Goal: Ask a question: Seek information or help from site administrators or community

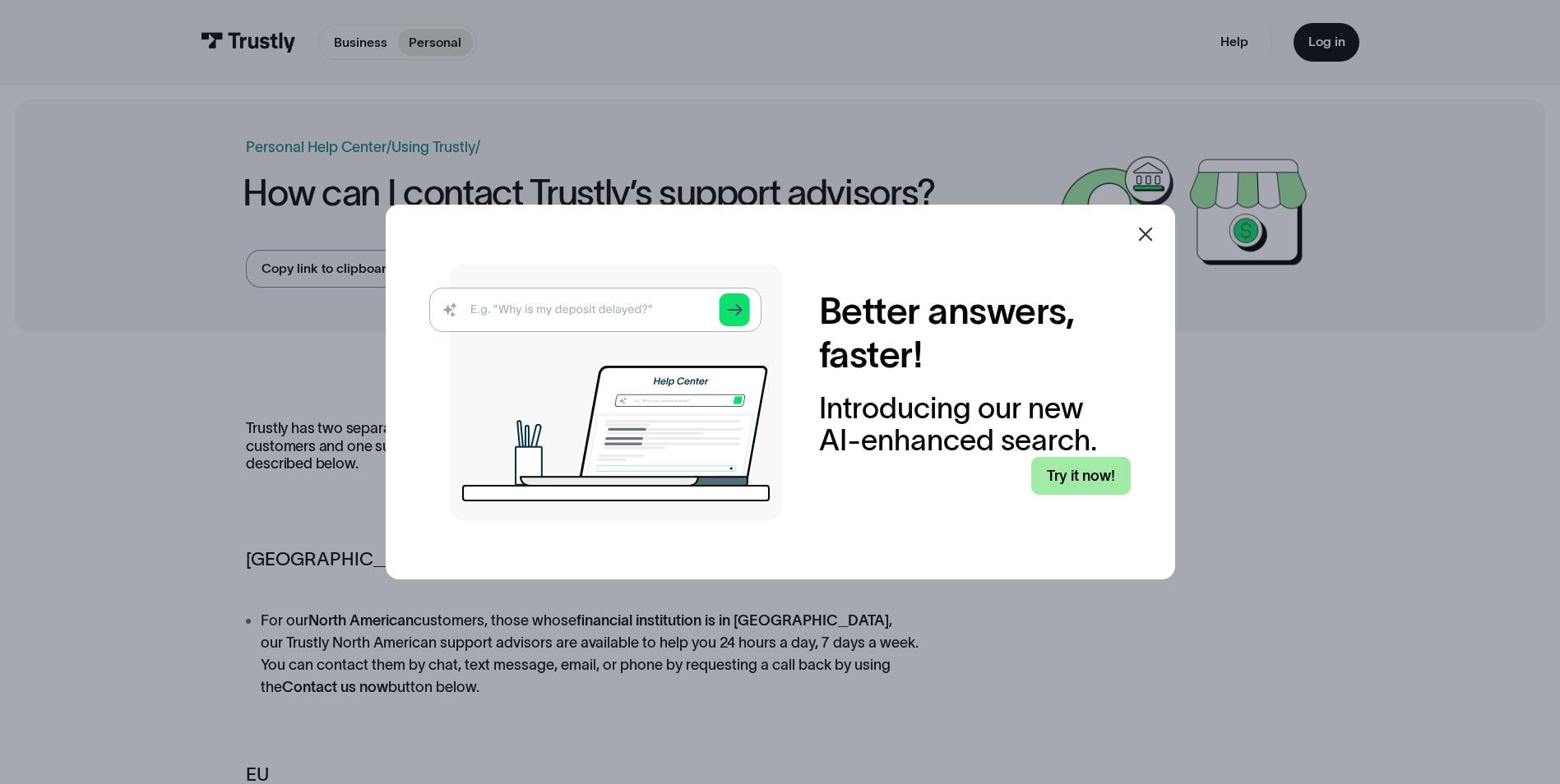
click at [1082, 474] on link "Try it now!" at bounding box center [1080, 476] width 100 height 39
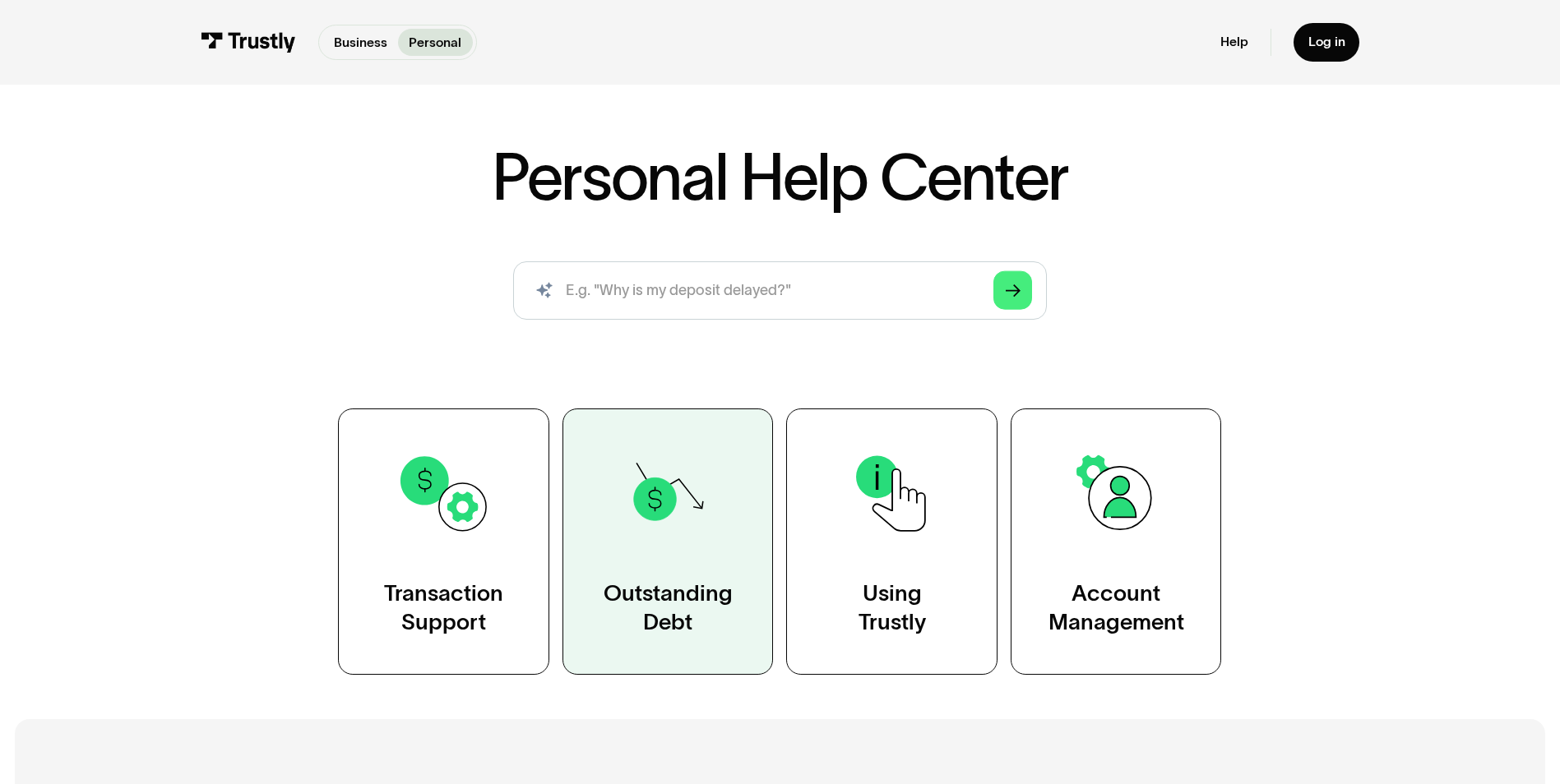
scroll to position [164, 0]
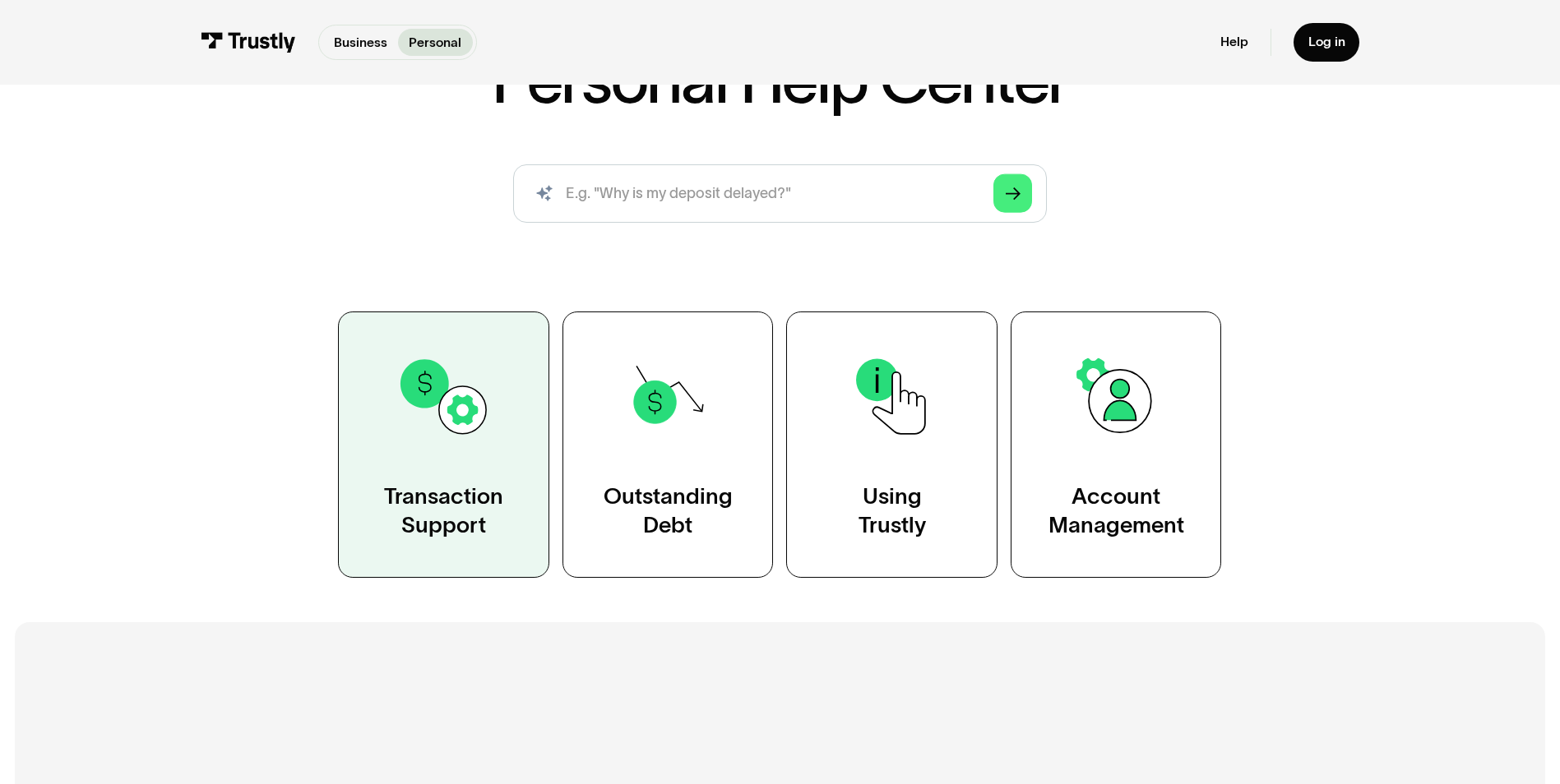
click at [508, 506] on link "Transaction Support" at bounding box center [444, 444] width 211 height 266
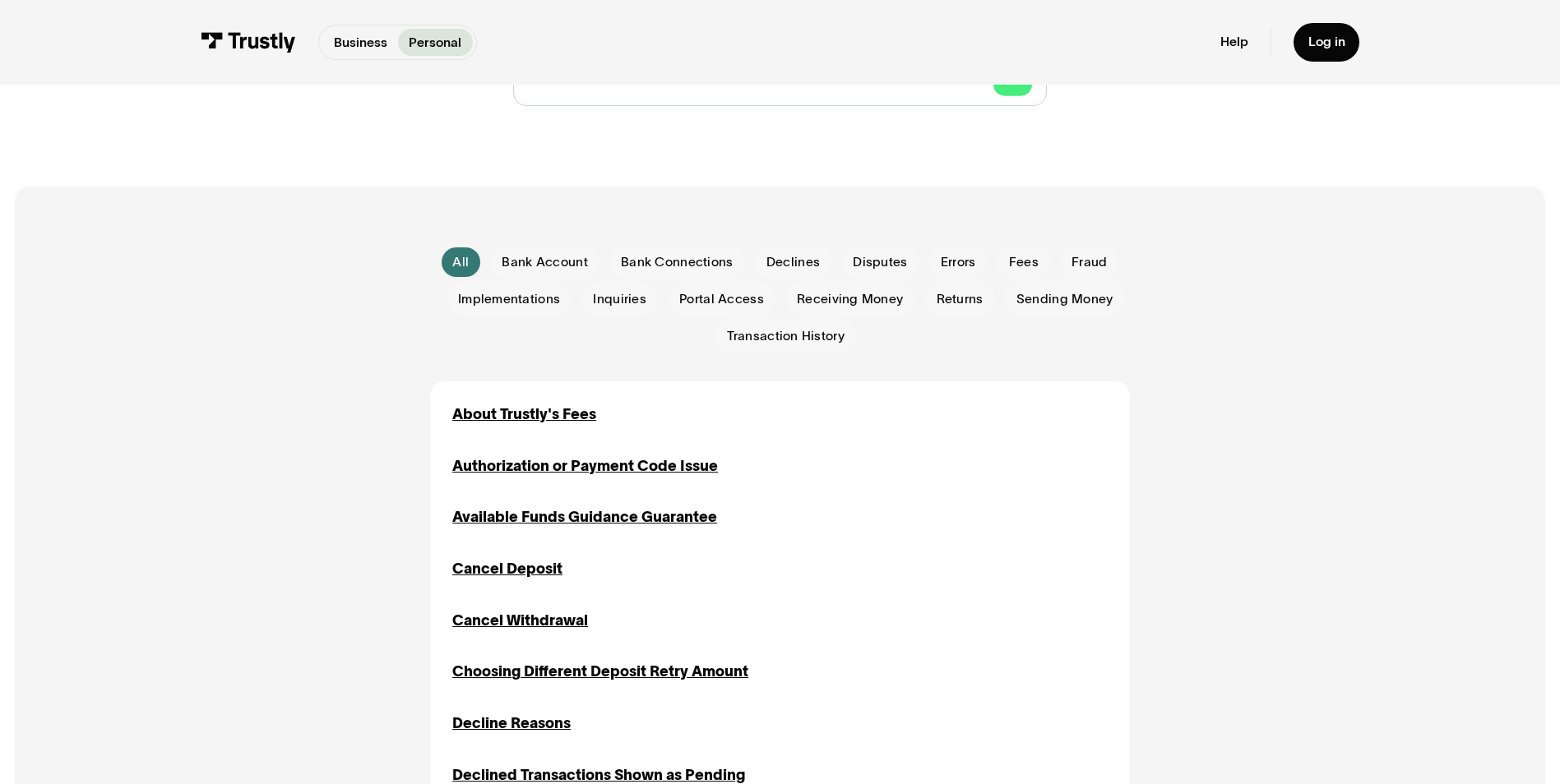
scroll to position [329, 0]
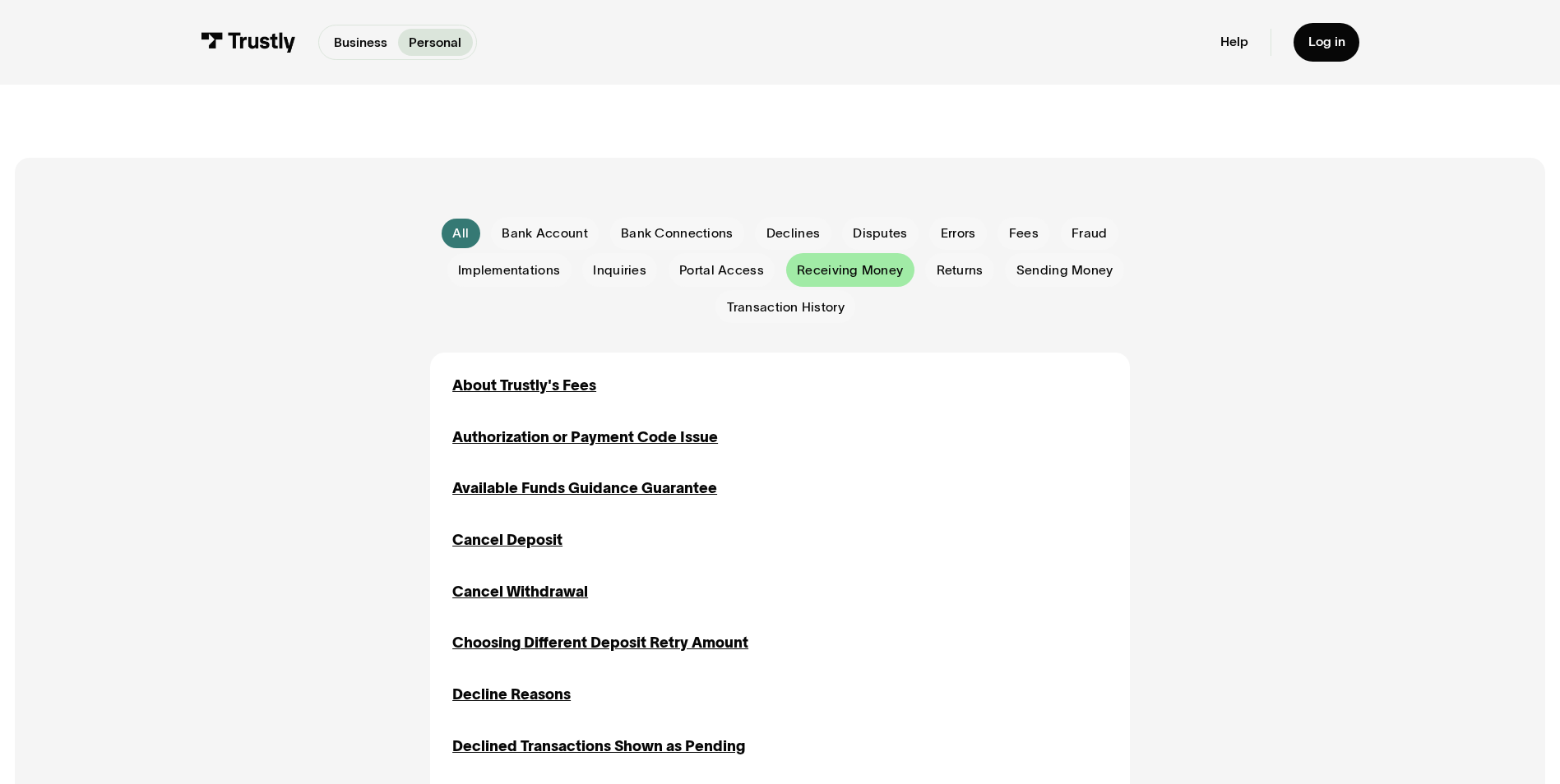
click at [854, 265] on span "Receiving Money" at bounding box center [849, 270] width 106 height 18
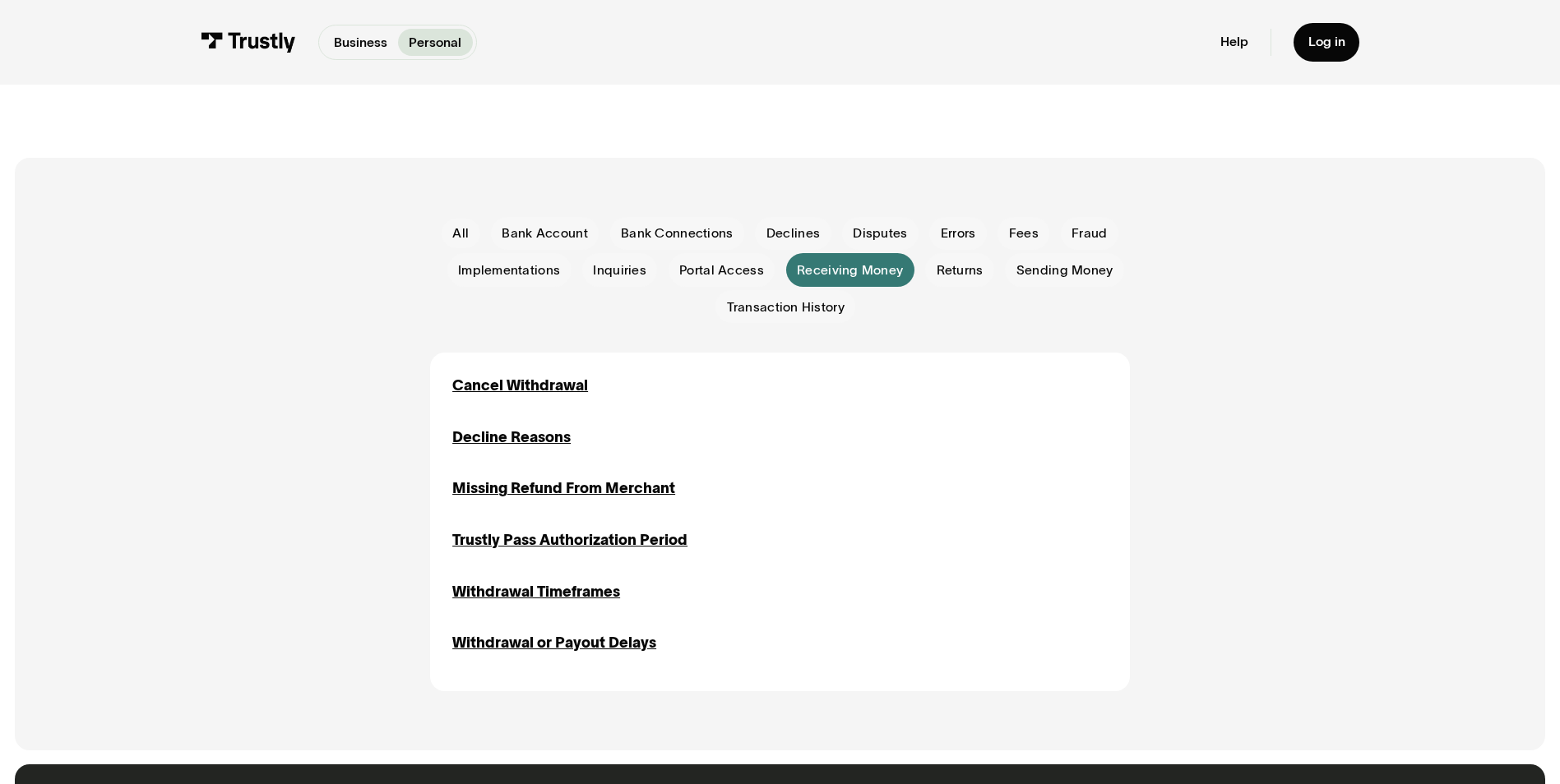
click at [914, 276] on div "Returns Returns" at bounding box center [954, 270] width 80 height 33
click at [989, 273] on div "Email Form" at bounding box center [960, 270] width 69 height 33
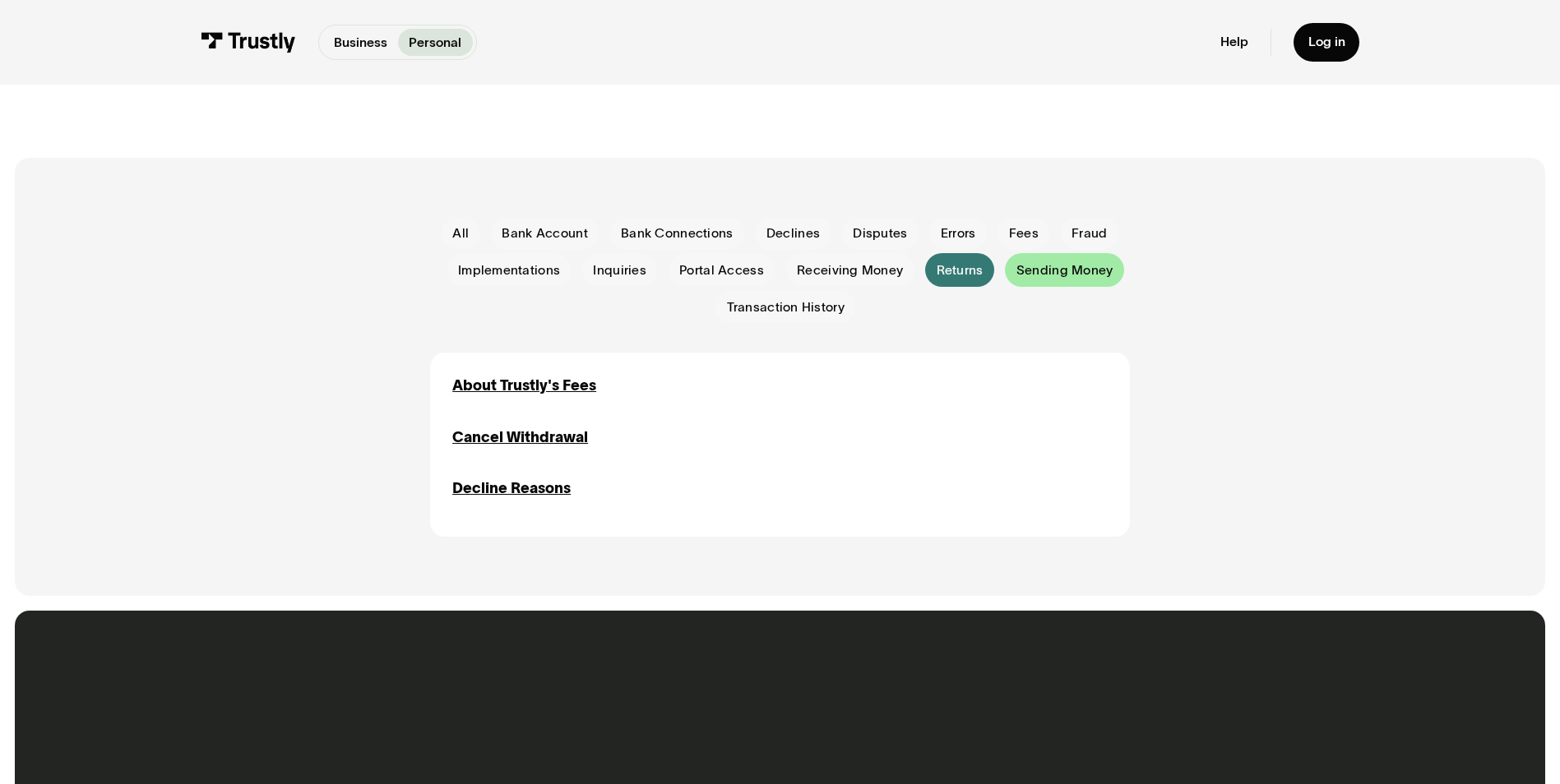
click at [1027, 273] on span "Sending Money" at bounding box center [1065, 270] width 97 height 18
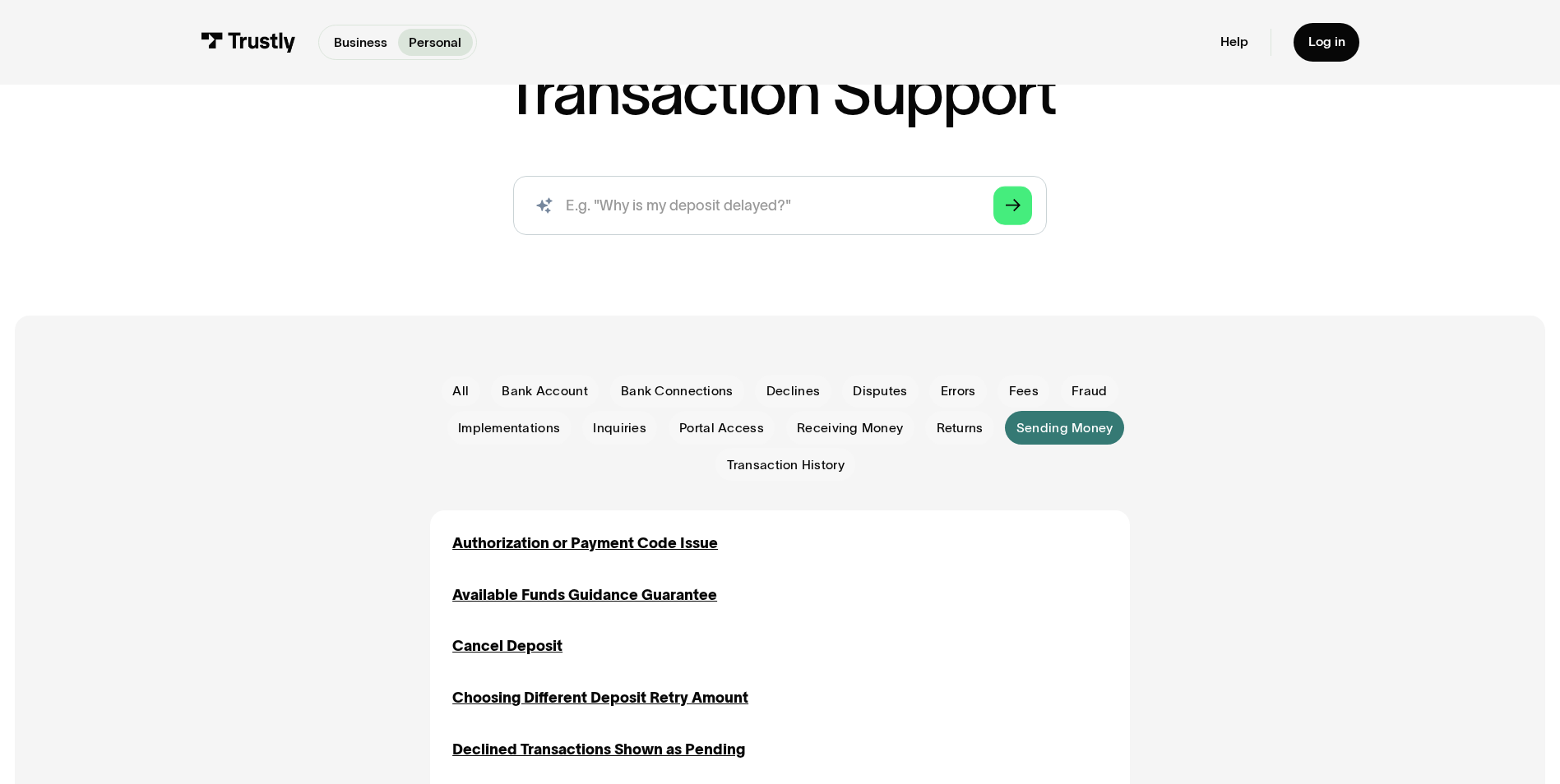
scroll to position [82, 0]
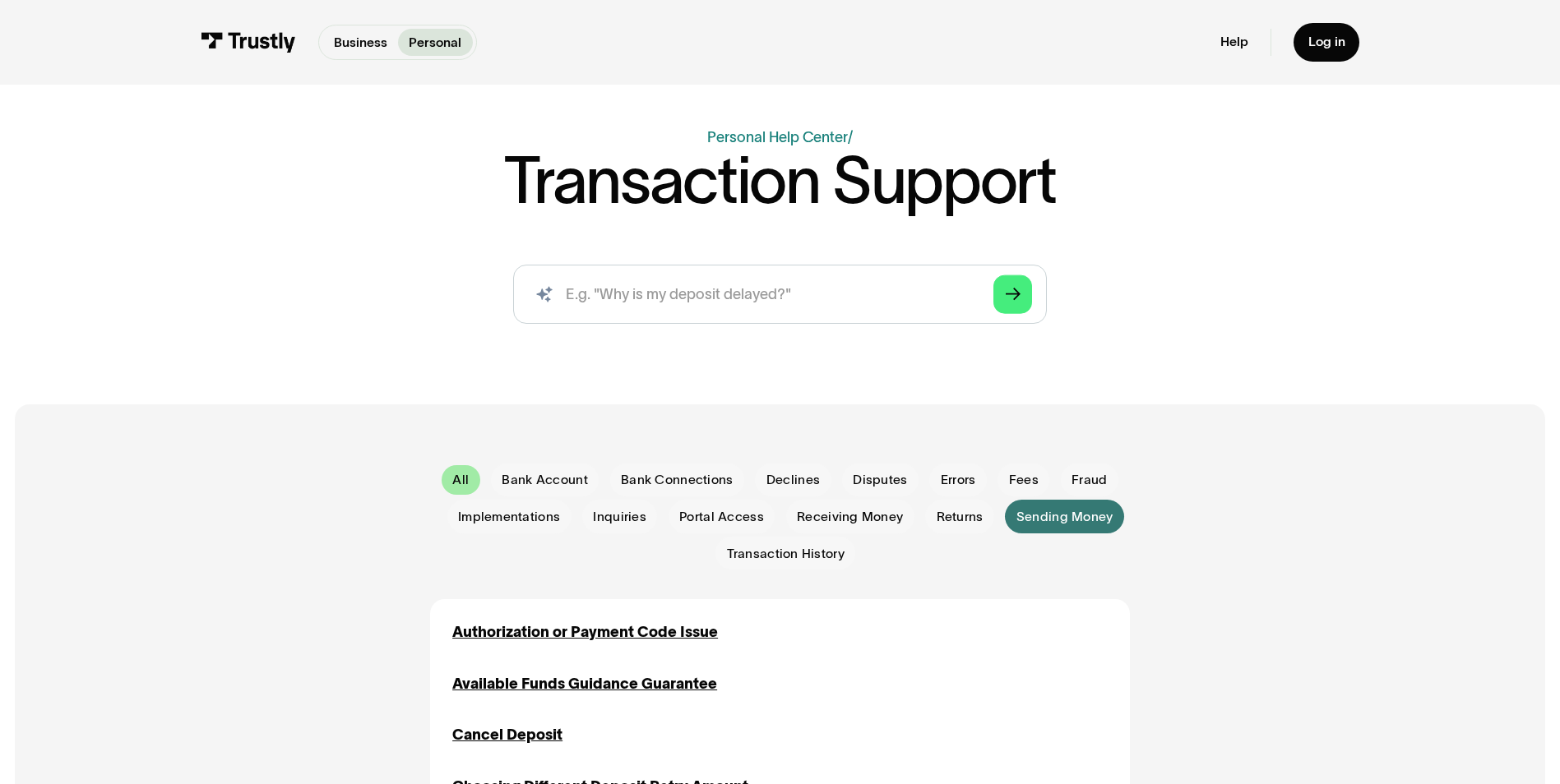
drag, startPoint x: 436, startPoint y: 491, endPoint x: 456, endPoint y: 485, distance: 20.9
click at [436, 491] on div "All All Bank Account Bank Account Bank Connections Bank Connections Declines De…" at bounding box center [780, 517] width 699 height 107
click at [459, 484] on div "All" at bounding box center [460, 480] width 16 height 18
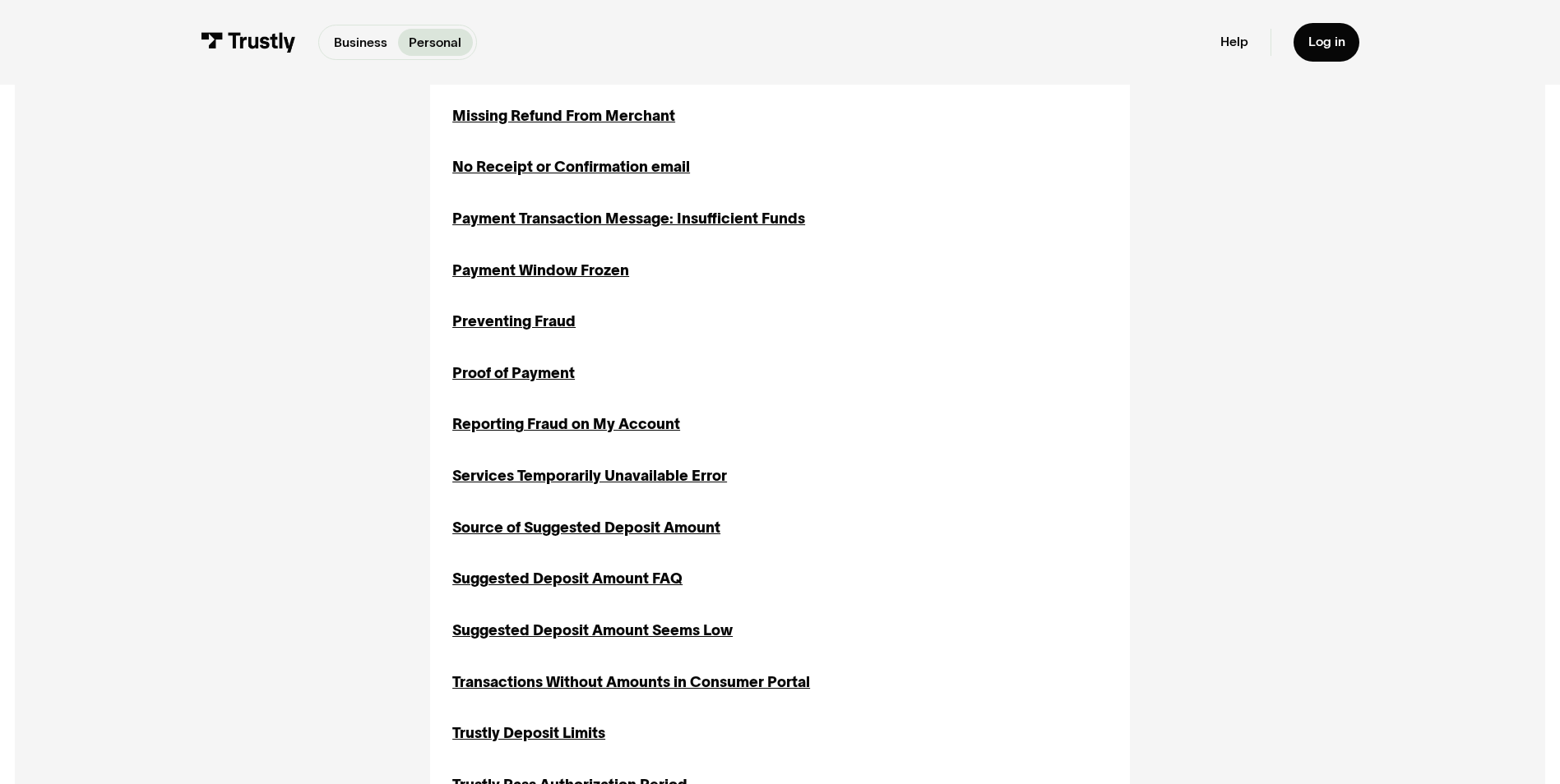
scroll to position [1480, 0]
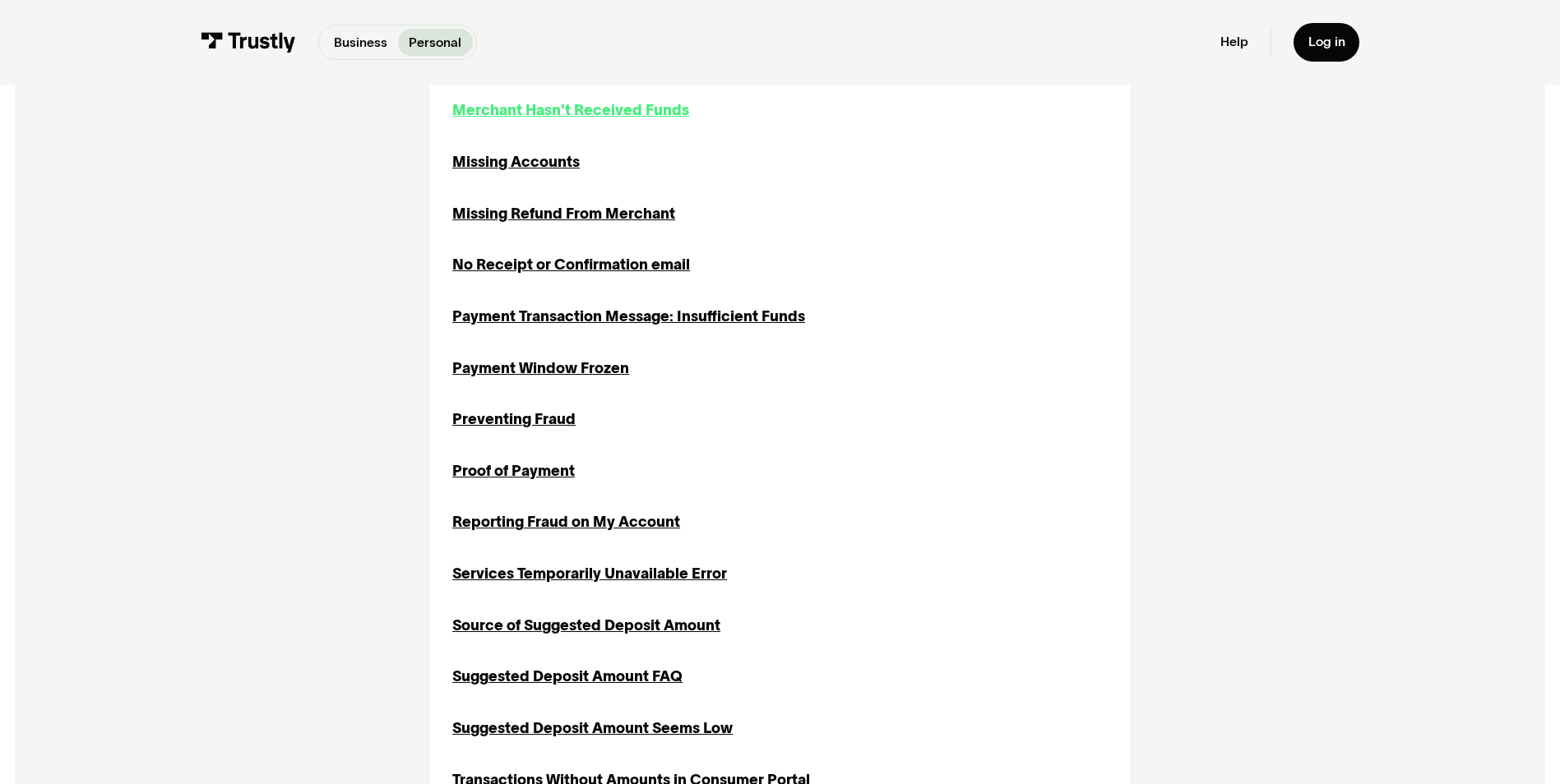
click at [594, 110] on div "Merchant Hasn't Received Funds" at bounding box center [570, 110] width 237 height 22
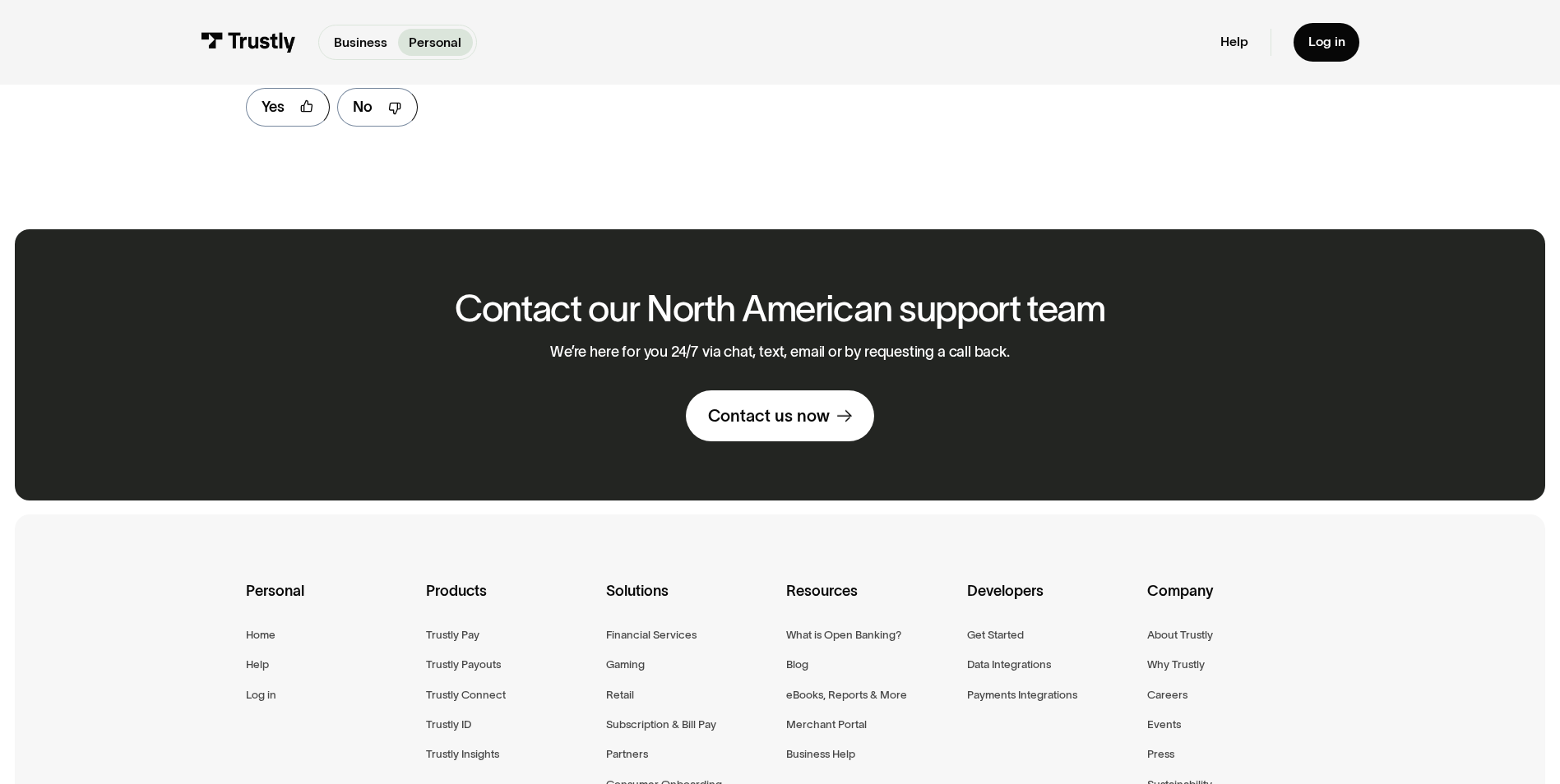
scroll to position [658, 0]
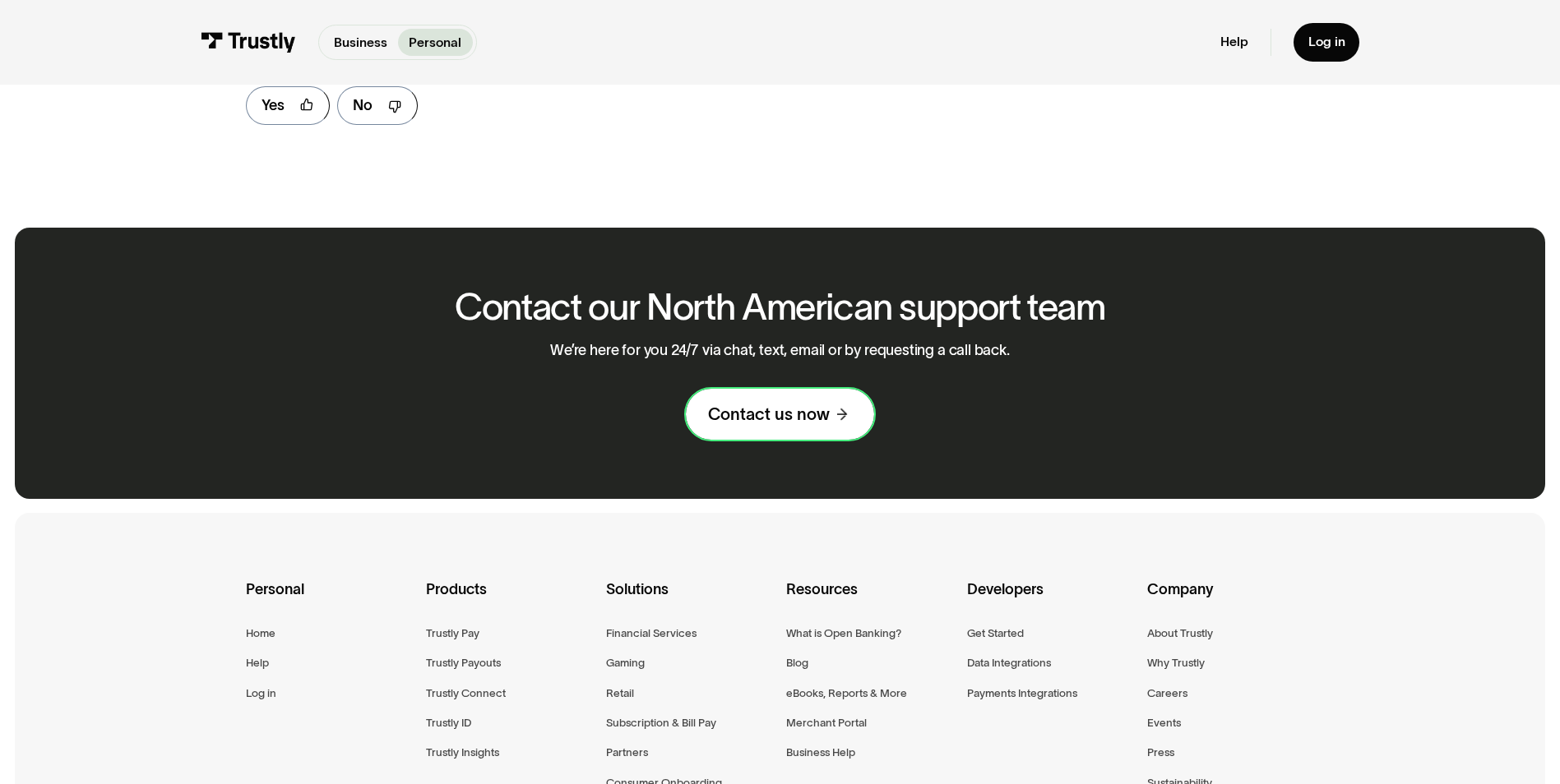
click at [780, 417] on div "Contact us now" at bounding box center [769, 415] width 122 height 21
